Goal: Task Accomplishment & Management: Manage account settings

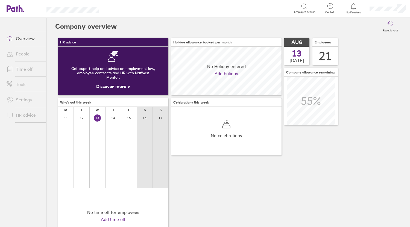
scroll to position [49, 111]
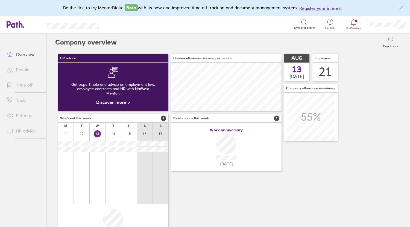
click at [21, 86] on link "Time off" at bounding box center [24, 85] width 44 height 11
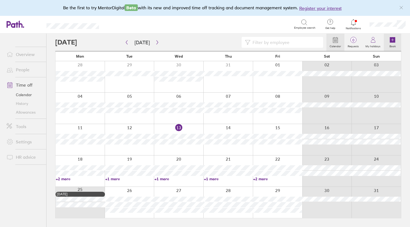
click at [394, 41] on icon at bounding box center [392, 39] width 5 height 5
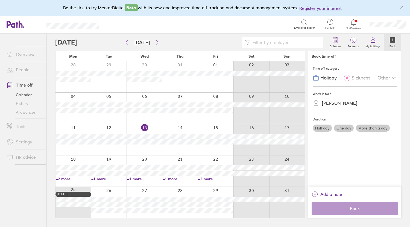
click at [386, 77] on div "Other" at bounding box center [387, 78] width 19 height 10
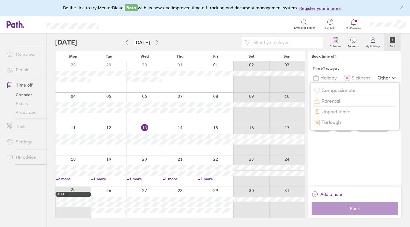
click at [345, 150] on div "Time off category Holiday Sickness Other Compassionate Parental Unpaid leave Fu…" at bounding box center [355, 124] width 93 height 126
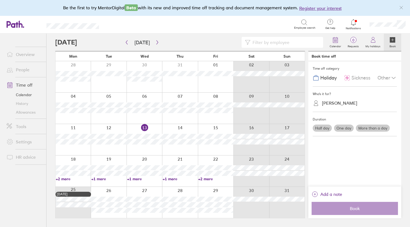
click at [325, 128] on label "Half day" at bounding box center [322, 128] width 19 height 7
click at [0, 0] on input "Half day" at bounding box center [0, 0] width 0 height 0
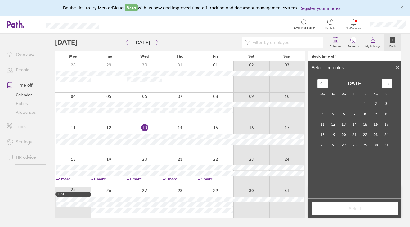
click at [397, 65] on div at bounding box center [397, 67] width 8 height 9
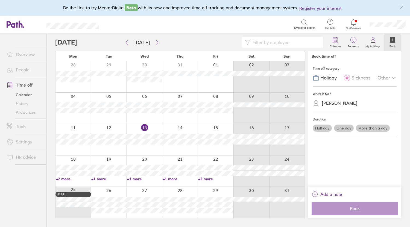
click at [182, 37] on div "Calendar 0 Requests My holidays Book" at bounding box center [228, 43] width 346 height 18
click at [30, 112] on link "Allowances" at bounding box center [24, 112] width 44 height 9
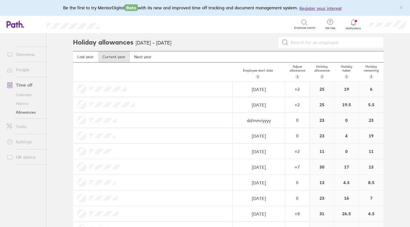
click at [25, 54] on link "Overview" at bounding box center [24, 54] width 44 height 11
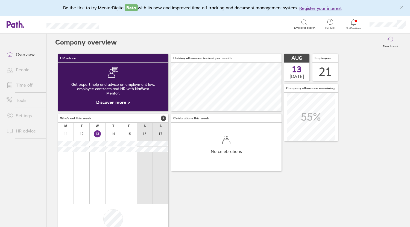
scroll to position [49, 111]
